Goal: Find specific page/section: Find specific page/section

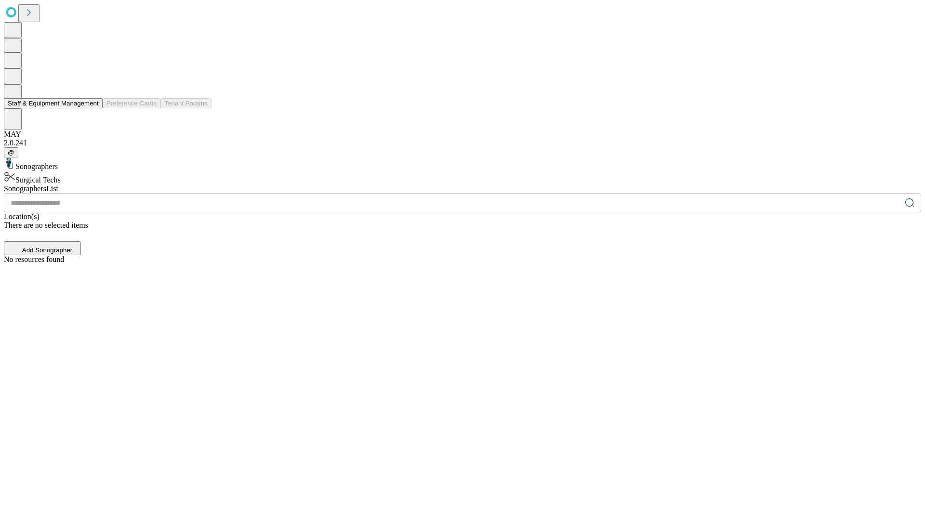
click at [92, 108] on button "Staff & Equipment Management" at bounding box center [53, 103] width 99 height 10
